Goal: Find specific page/section: Find specific page/section

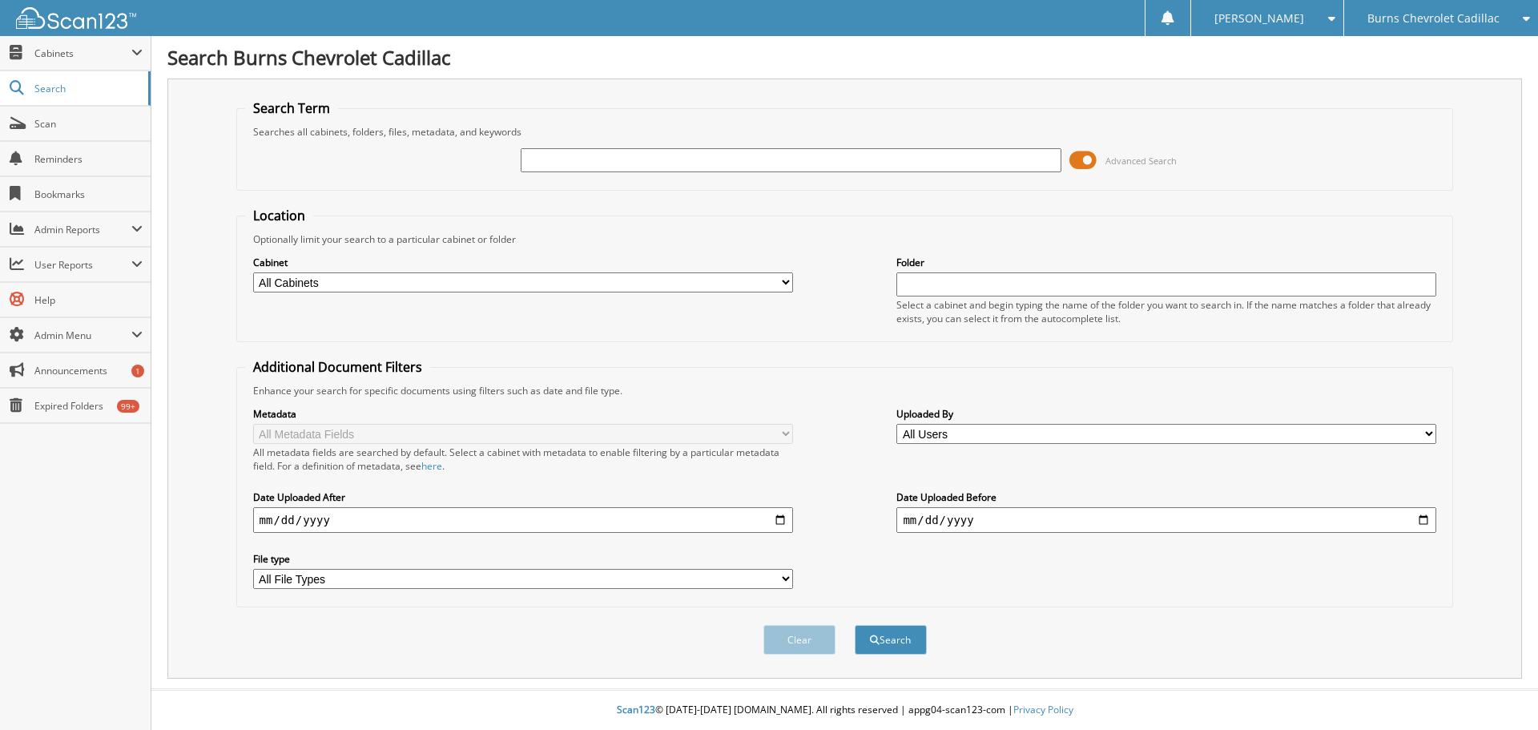
click at [709, 167] on input "text" at bounding box center [791, 160] width 540 height 24
type input "S1160793"
click at [889, 632] on button "Search" at bounding box center [890, 640] width 72 height 30
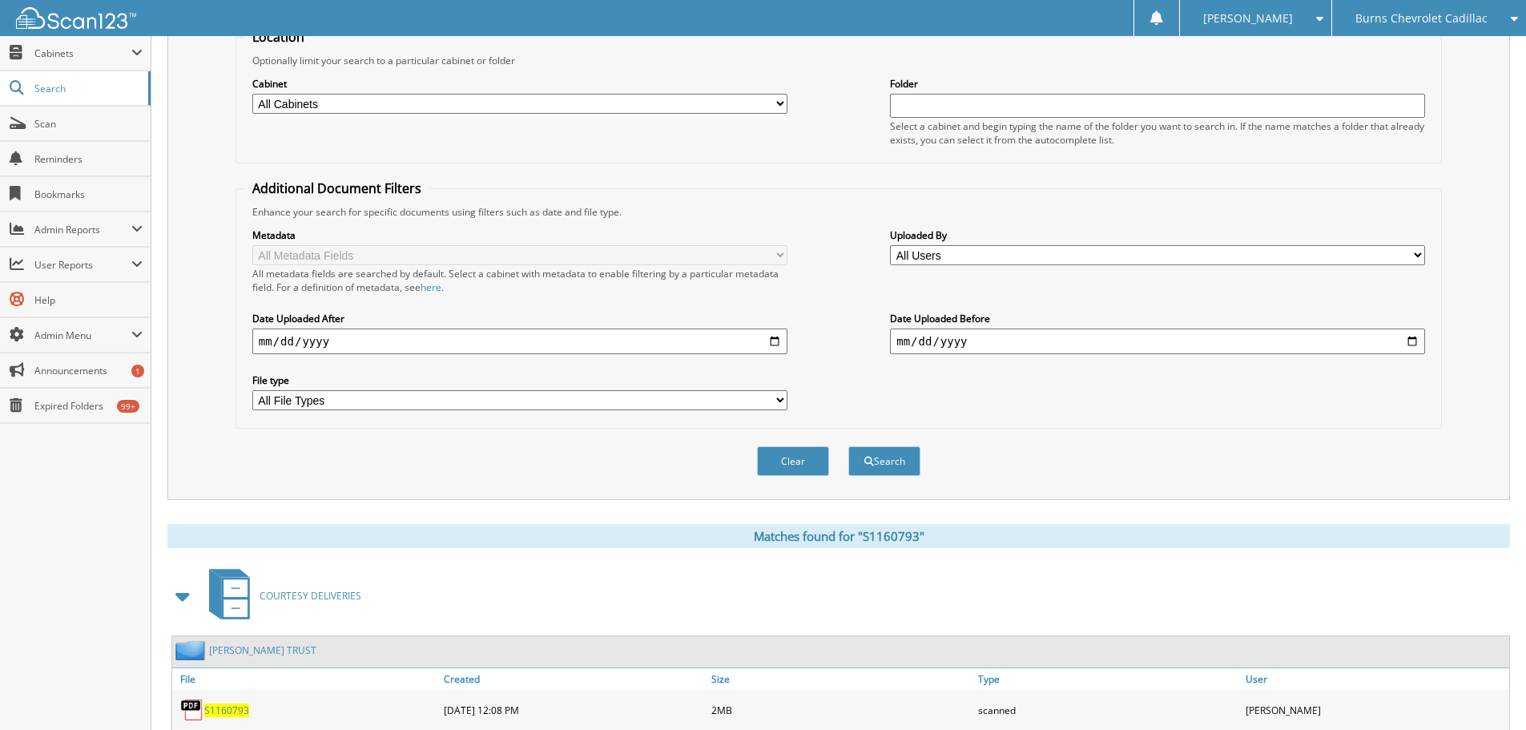
scroll to position [175, 0]
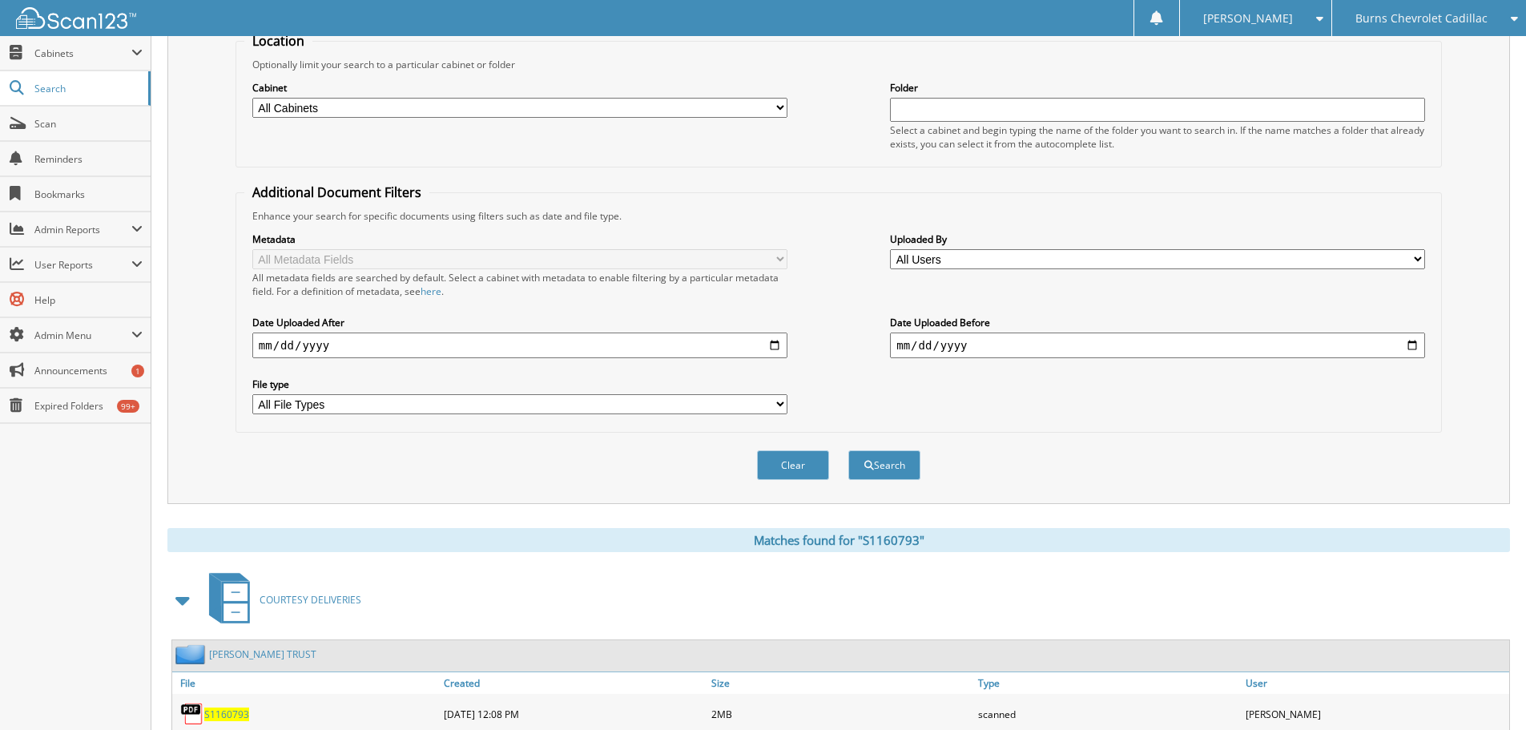
click at [229, 707] on link "S1160793" at bounding box center [226, 714] width 45 height 14
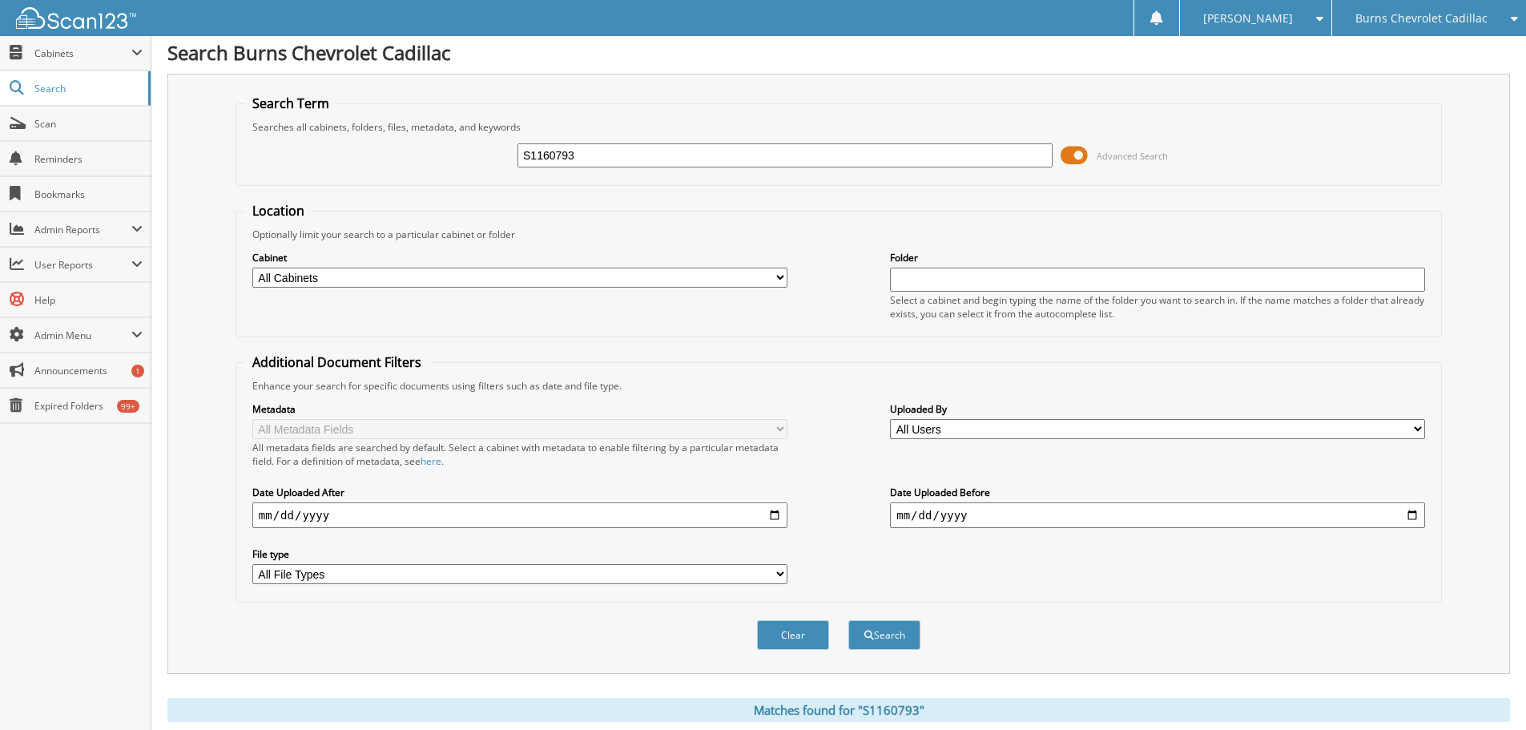
scroll to position [0, 0]
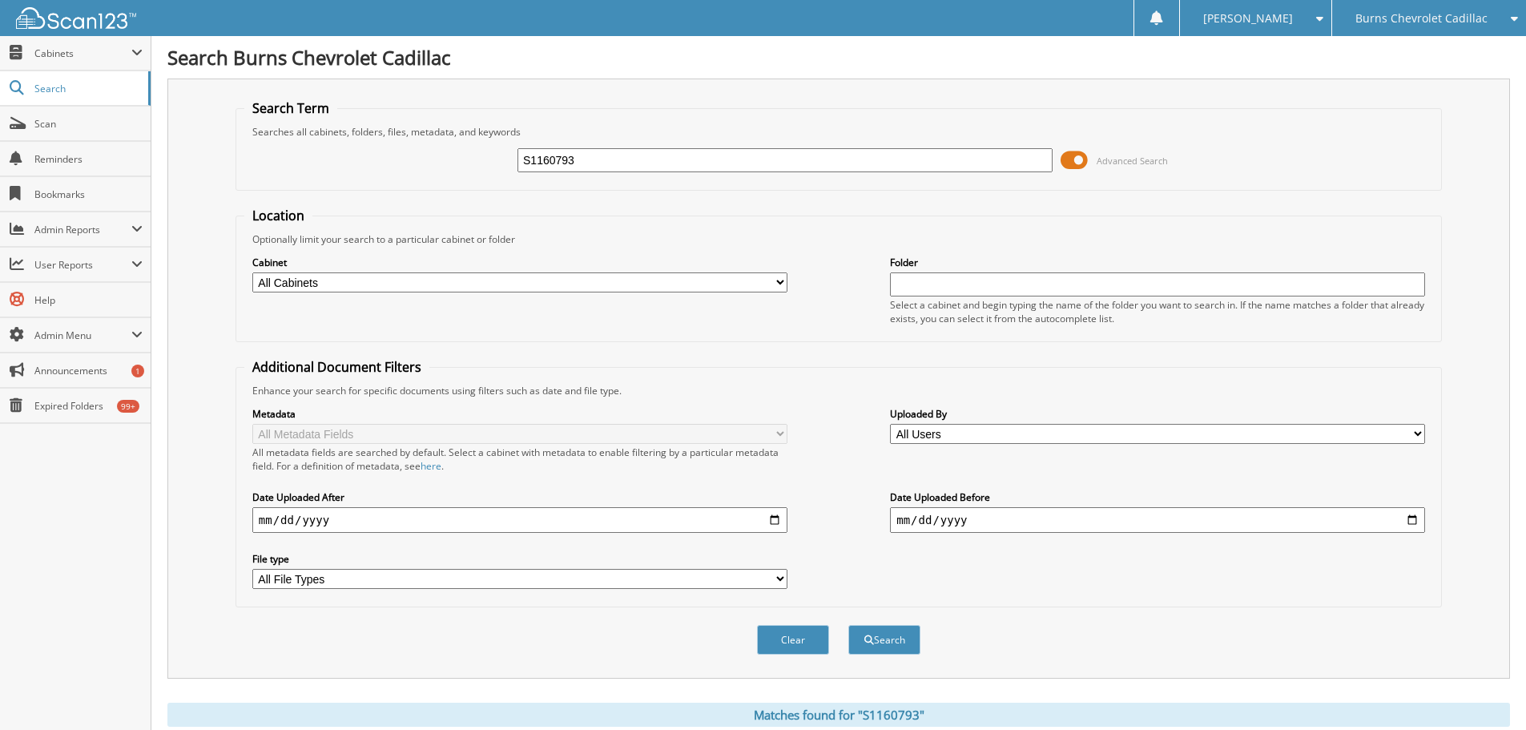
click at [570, 164] on input "S1160793" at bounding box center [784, 160] width 535 height 24
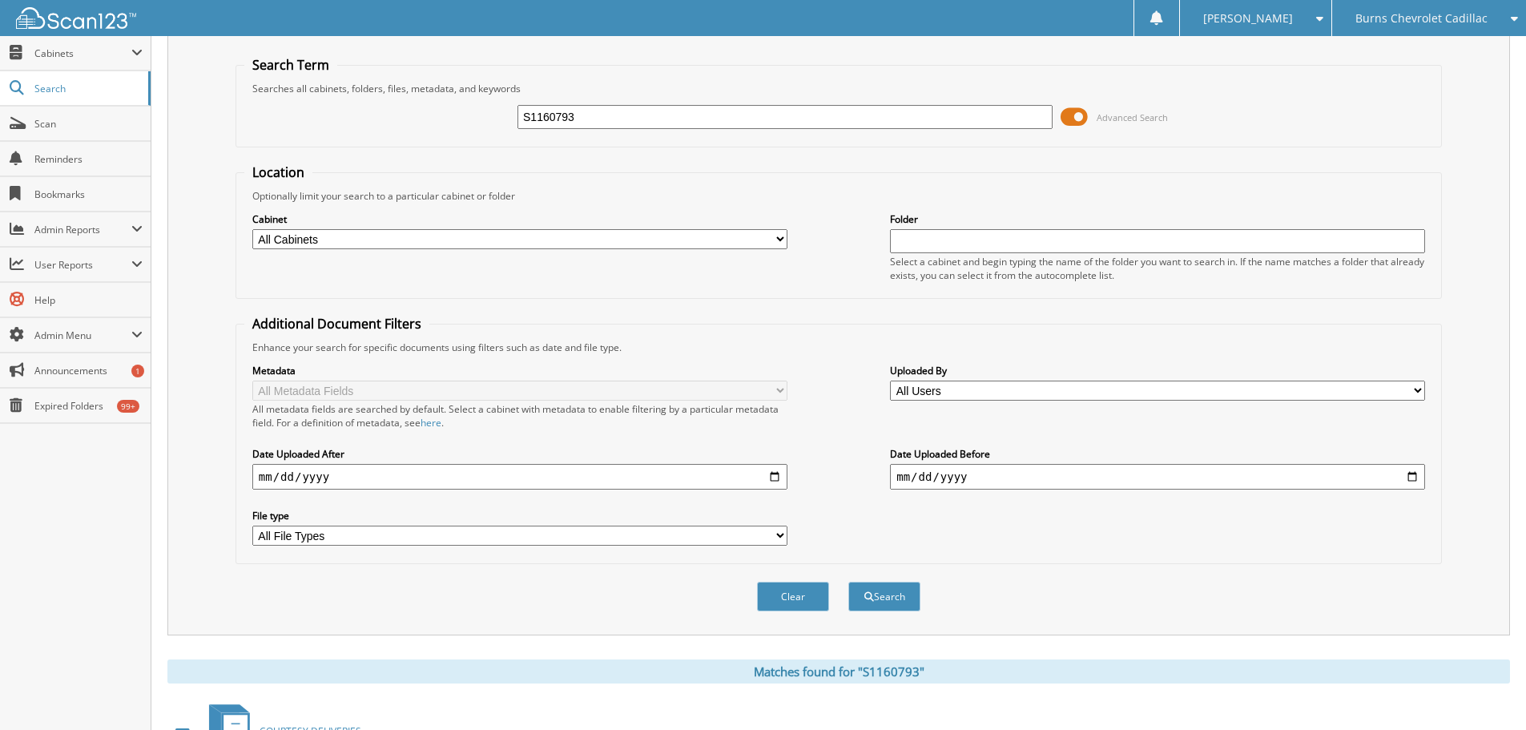
scroll to position [80, 0]
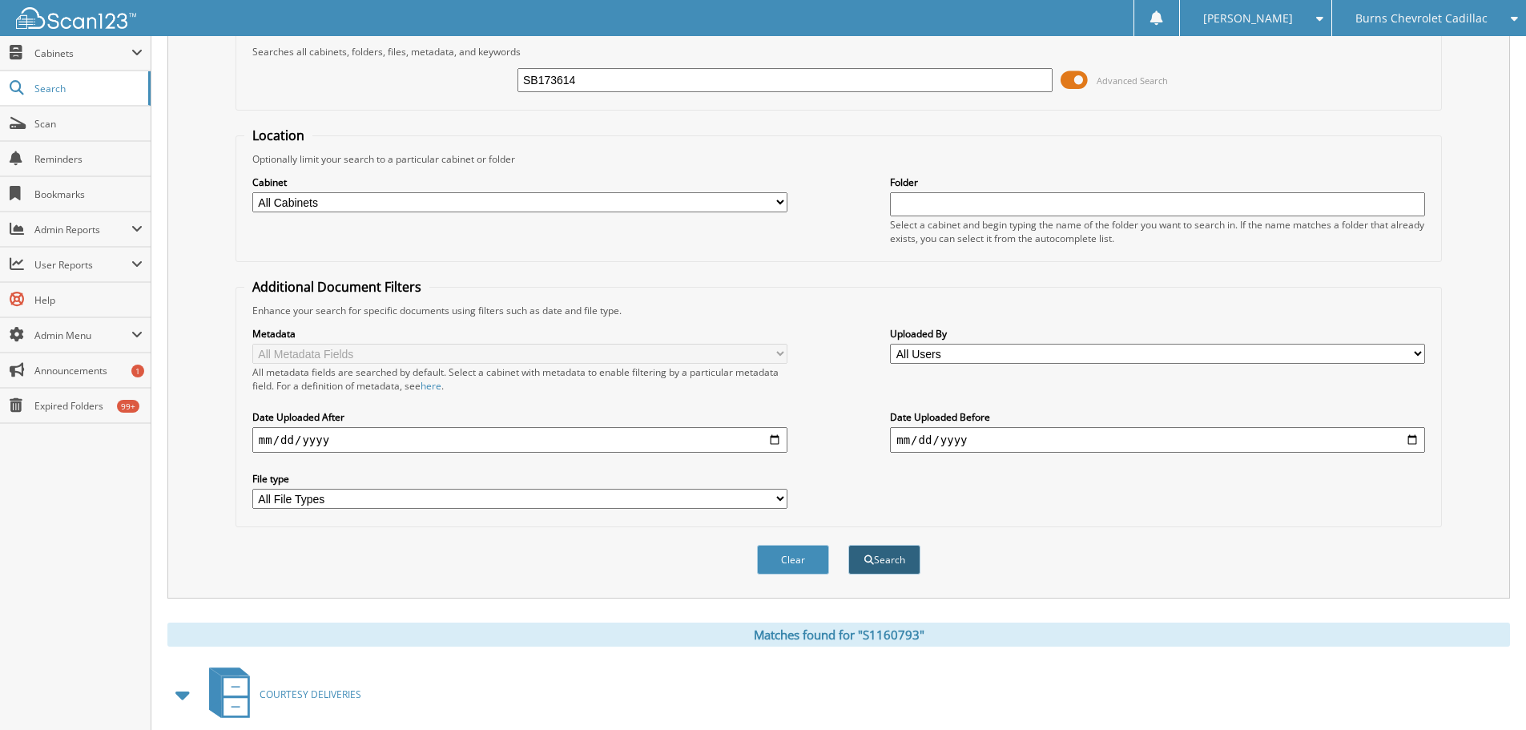
type input "SB173614"
click at [896, 561] on button "Search" at bounding box center [884, 560] width 72 height 30
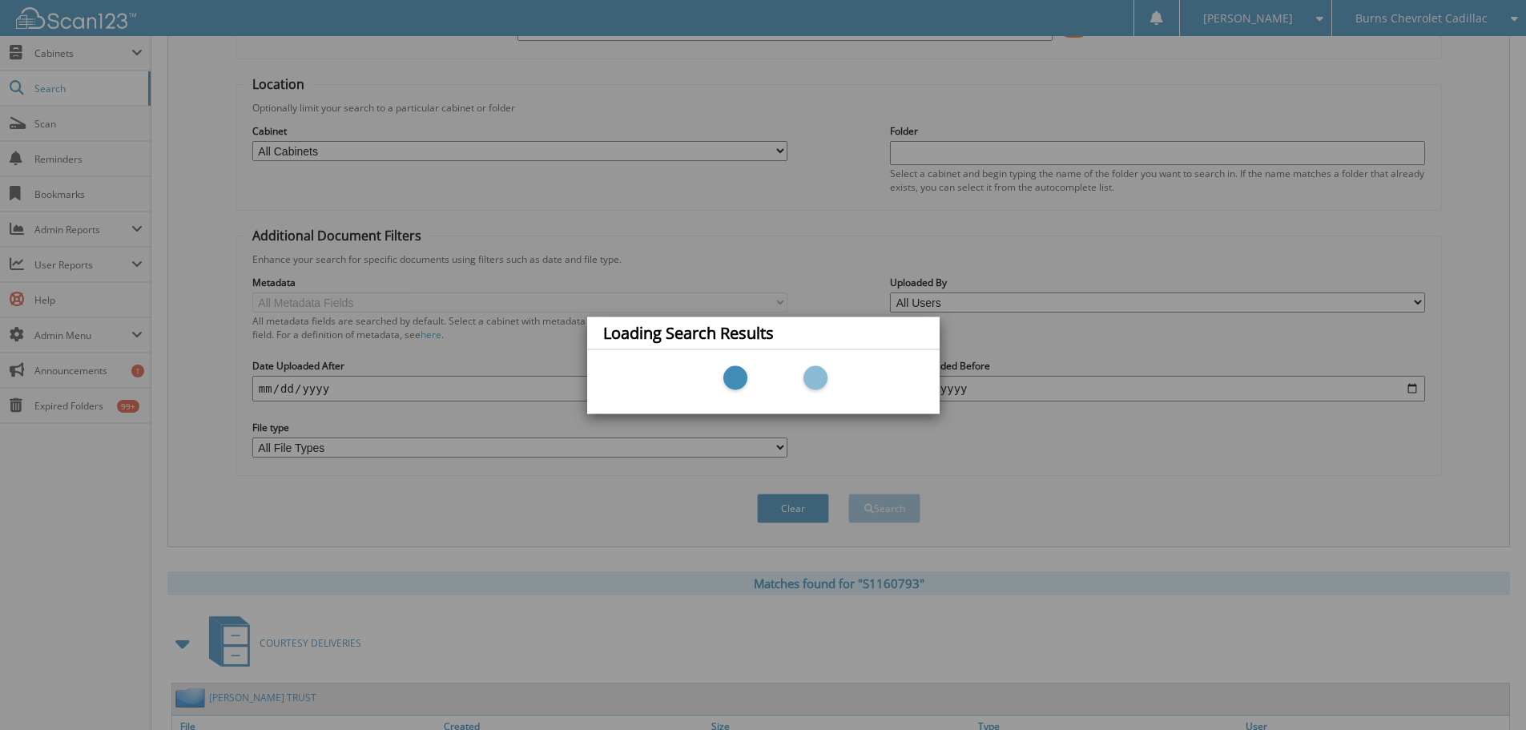
scroll to position [160, 0]
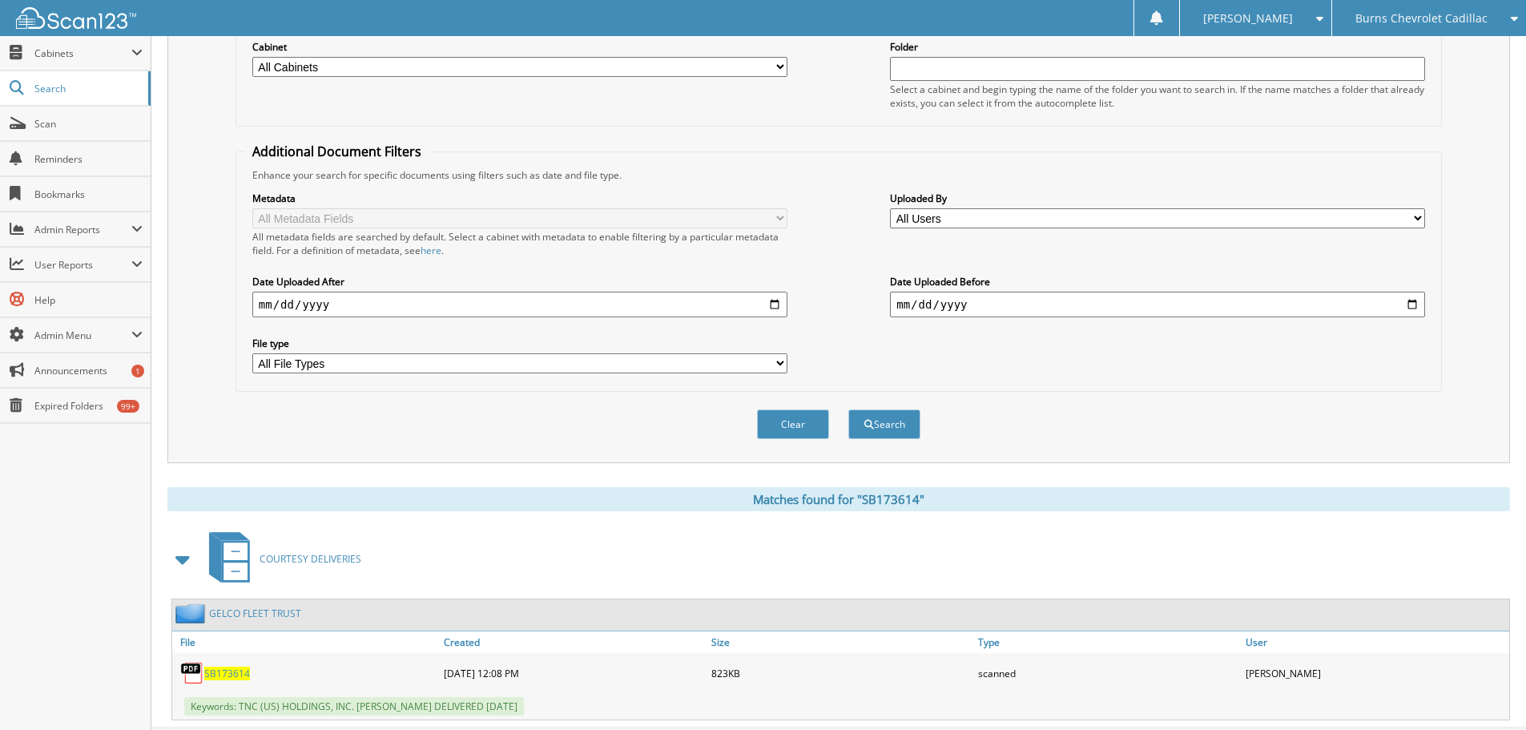
scroll to position [255, 0]
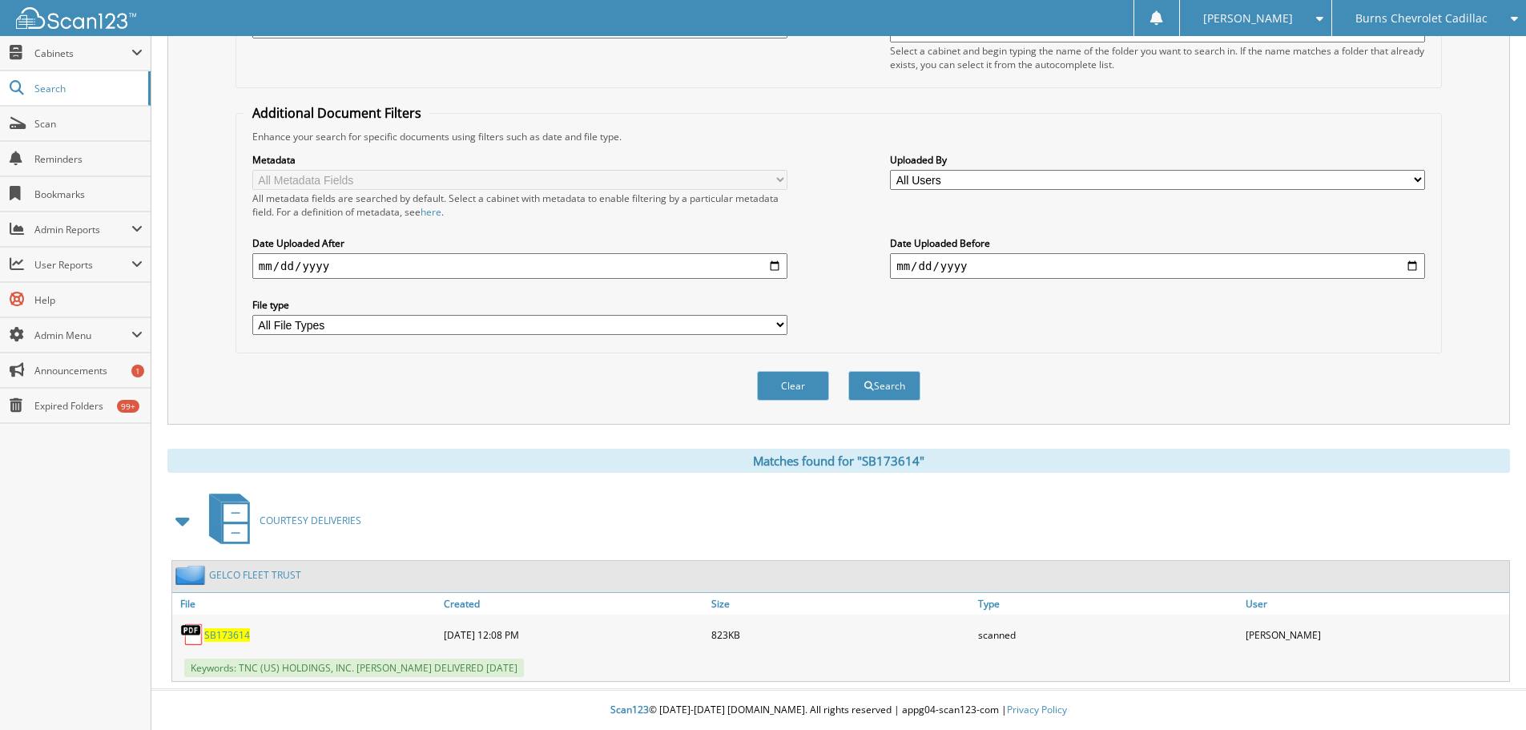
click at [232, 635] on span "SB173614" at bounding box center [227, 635] width 46 height 14
click at [77, 124] on span "Scan" at bounding box center [88, 124] width 108 height 14
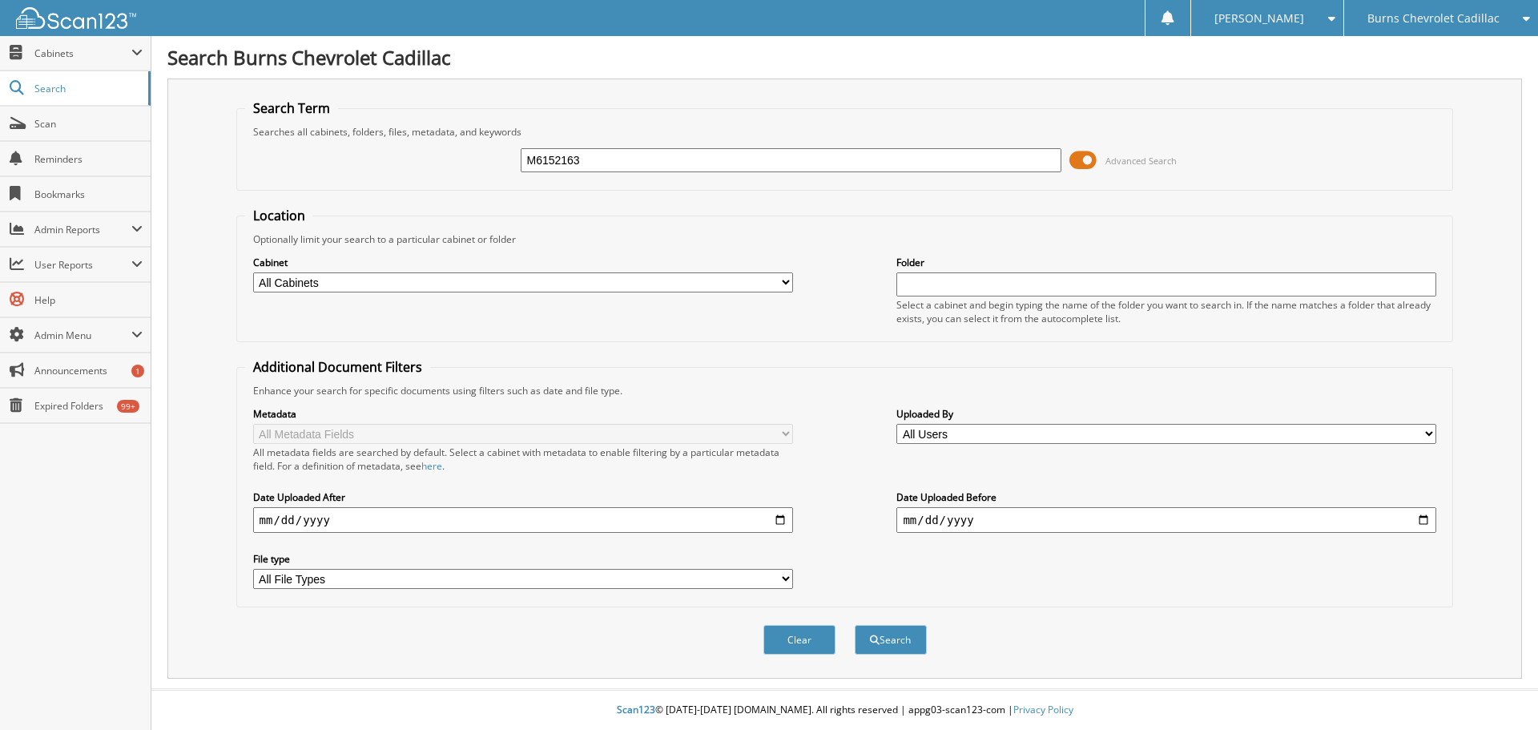
click at [667, 162] on input "M6152163" at bounding box center [791, 160] width 540 height 24
type input "TL189905"
click at [885, 639] on button "Search" at bounding box center [890, 640] width 72 height 30
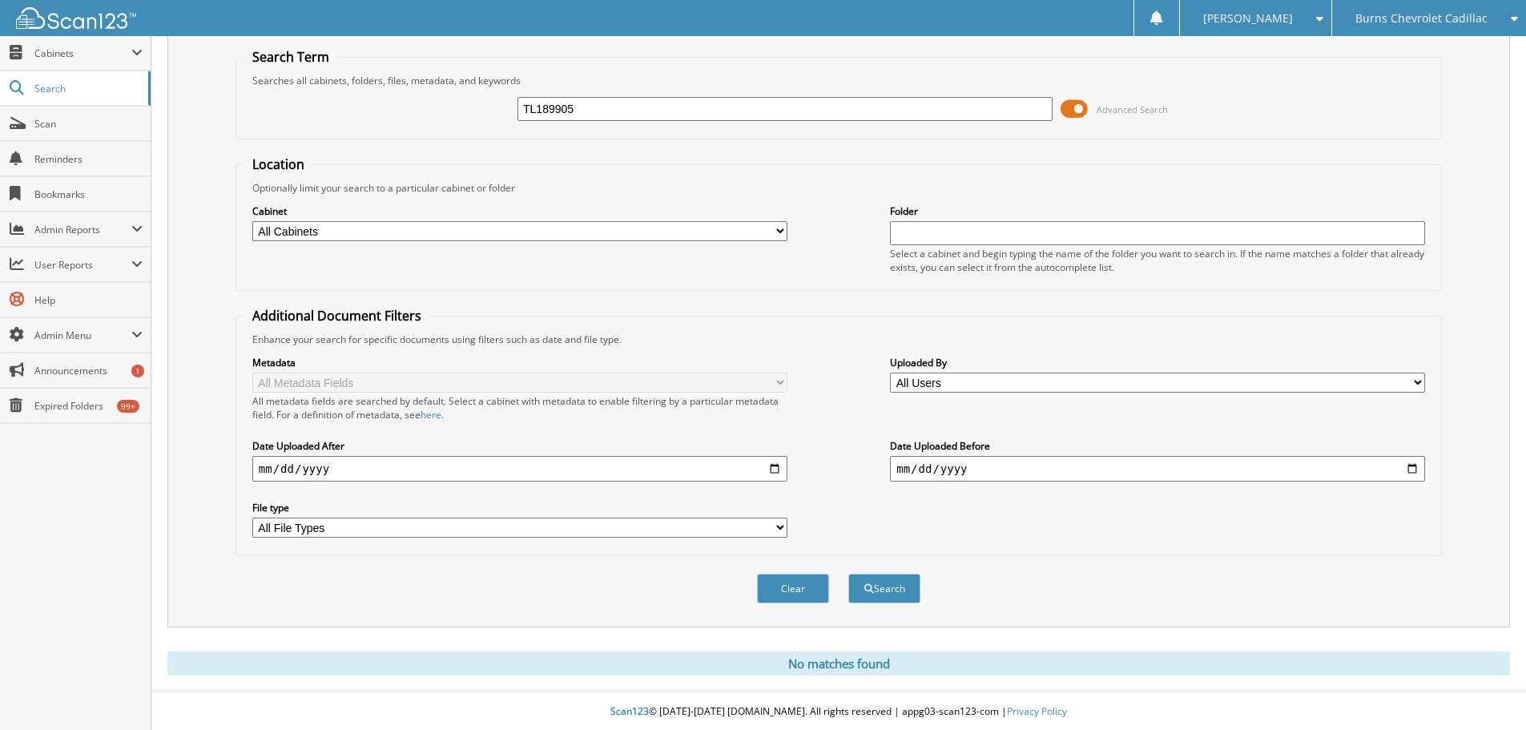
scroll to position [54, 0]
click at [587, 109] on input "TL189905" at bounding box center [784, 107] width 535 height 24
type input "R1292796"
click at [848, 572] on button "Search" at bounding box center [884, 587] width 72 height 30
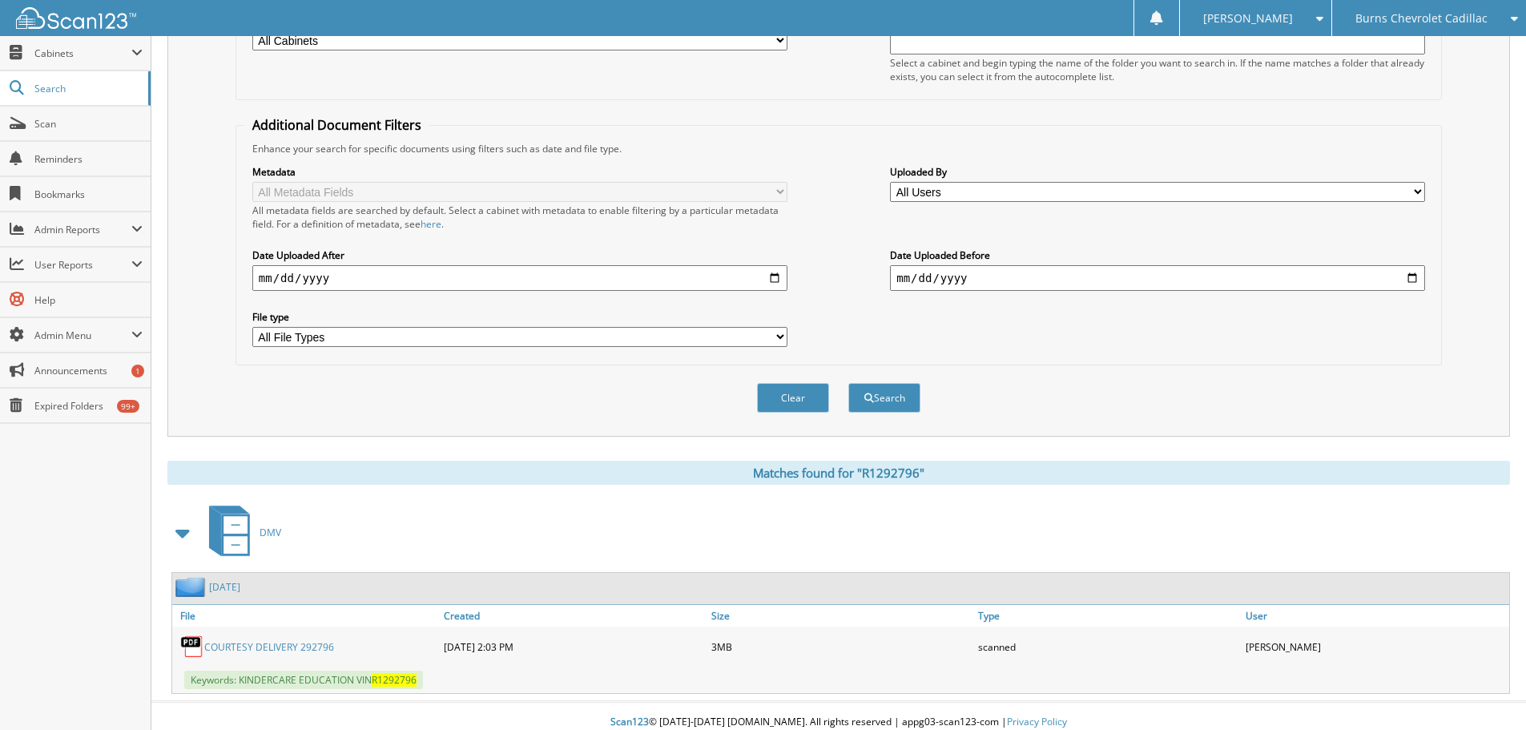
scroll to position [255, 0]
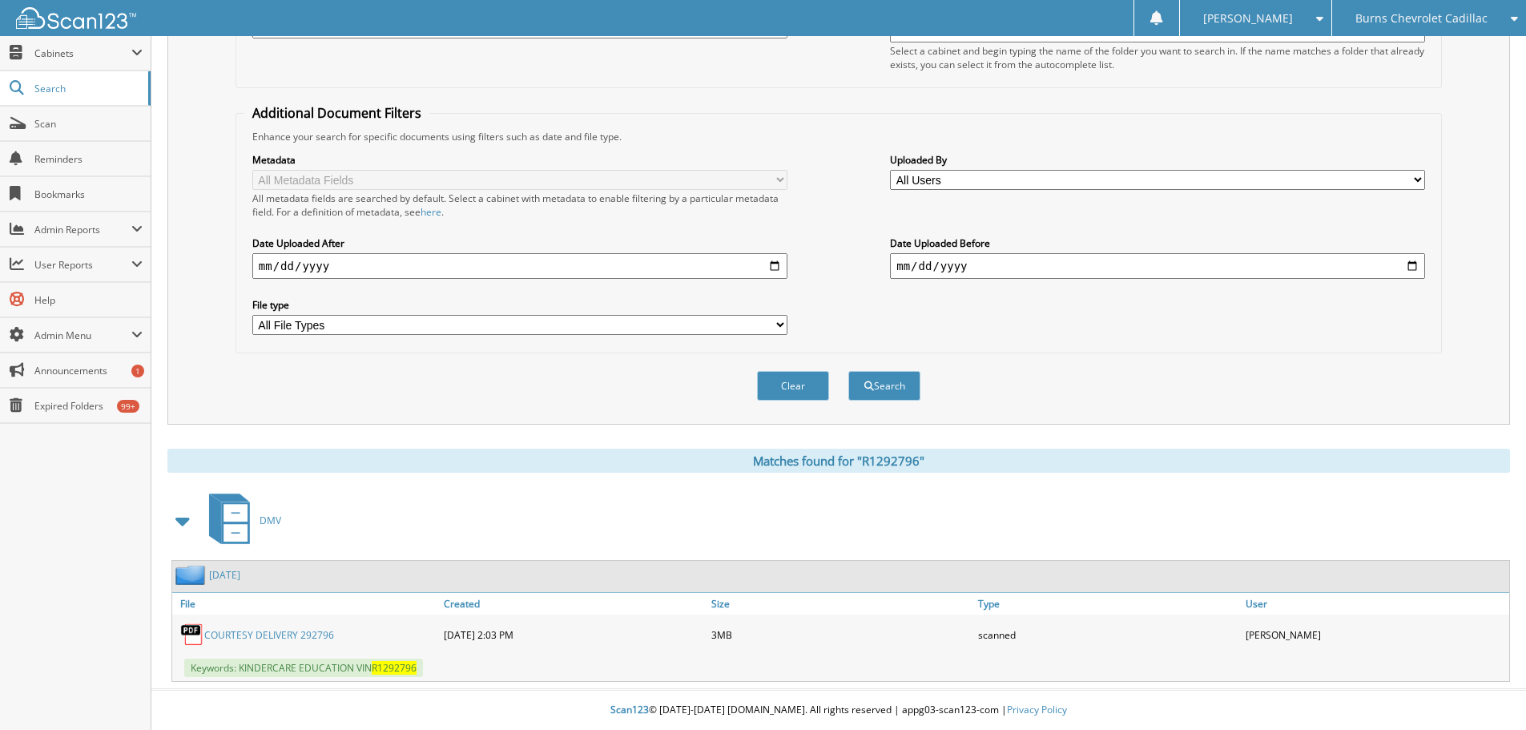
click at [283, 633] on link "COURTESY DELIVERY 292796" at bounding box center [269, 635] width 130 height 14
click at [648, 478] on div "Matches found for "R1292796" DMV DECEMBER 2024 File Created Size" at bounding box center [838, 564] width 1342 height 233
click at [53, 123] on span "Scan" at bounding box center [88, 124] width 108 height 14
